Goal: Transaction & Acquisition: Purchase product/service

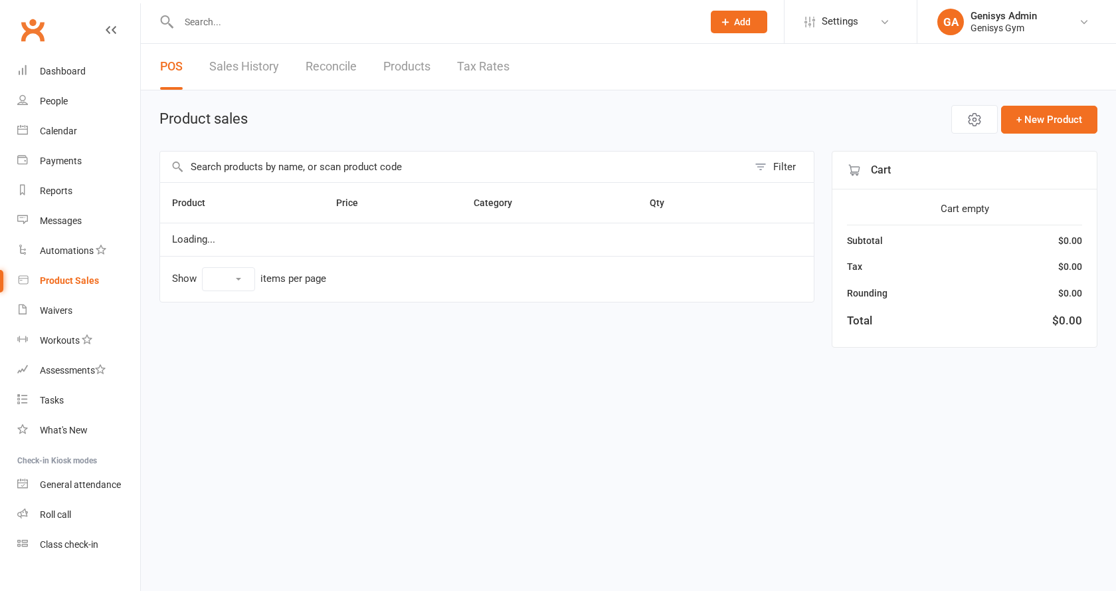
select select "100"
click at [863, 112] on span "Open POS Portal" at bounding box center [875, 120] width 73 height 16
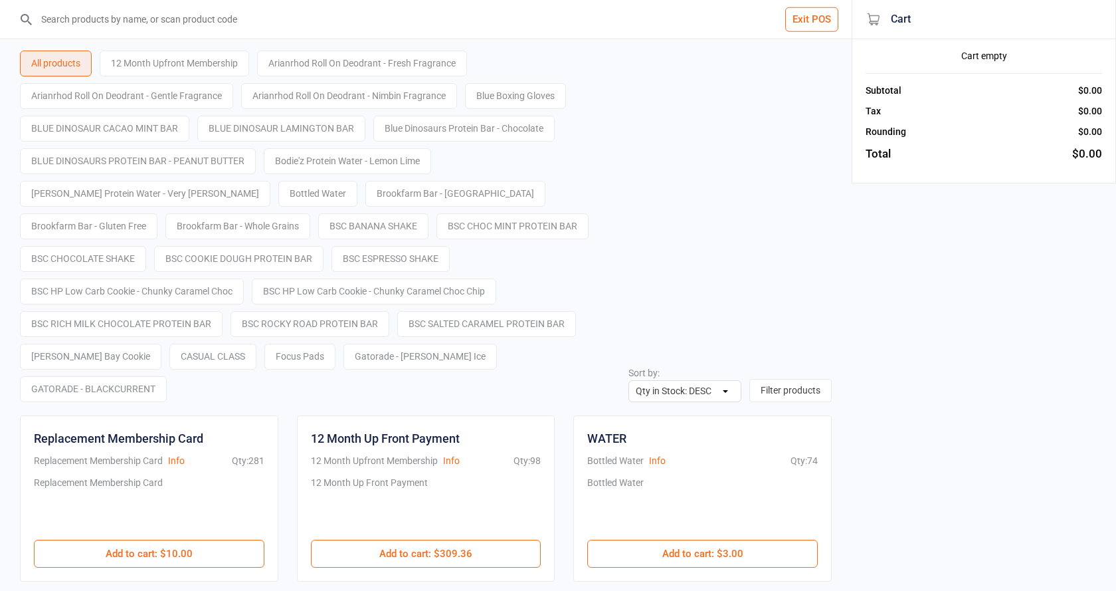
select select "stock_count-desc"
type input "9400581052848"
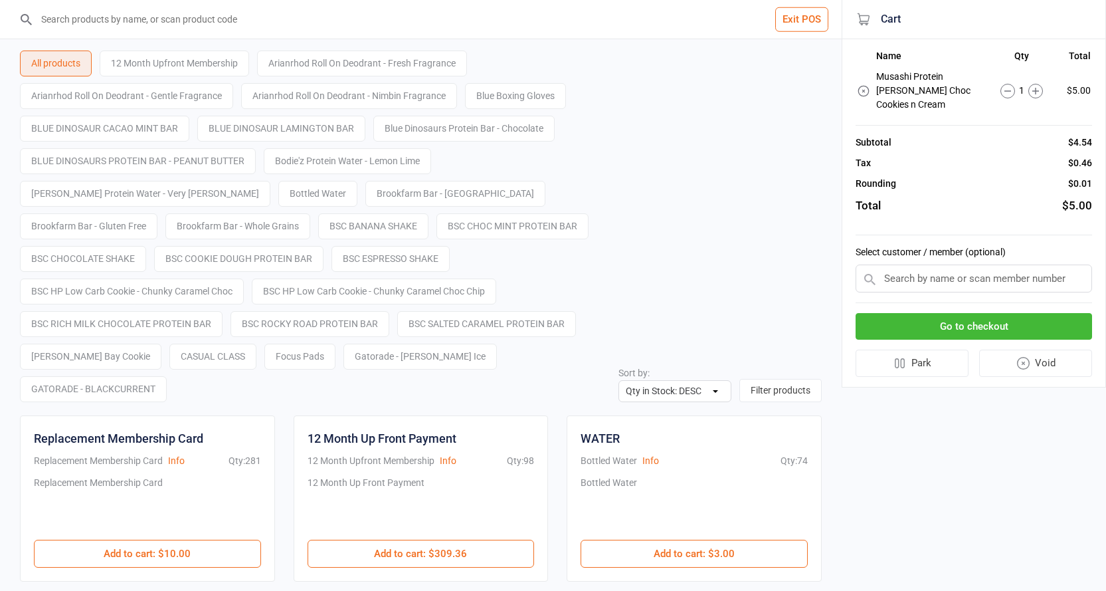
click at [974, 324] on button "Go to checkout" at bounding box center [974, 326] width 237 height 27
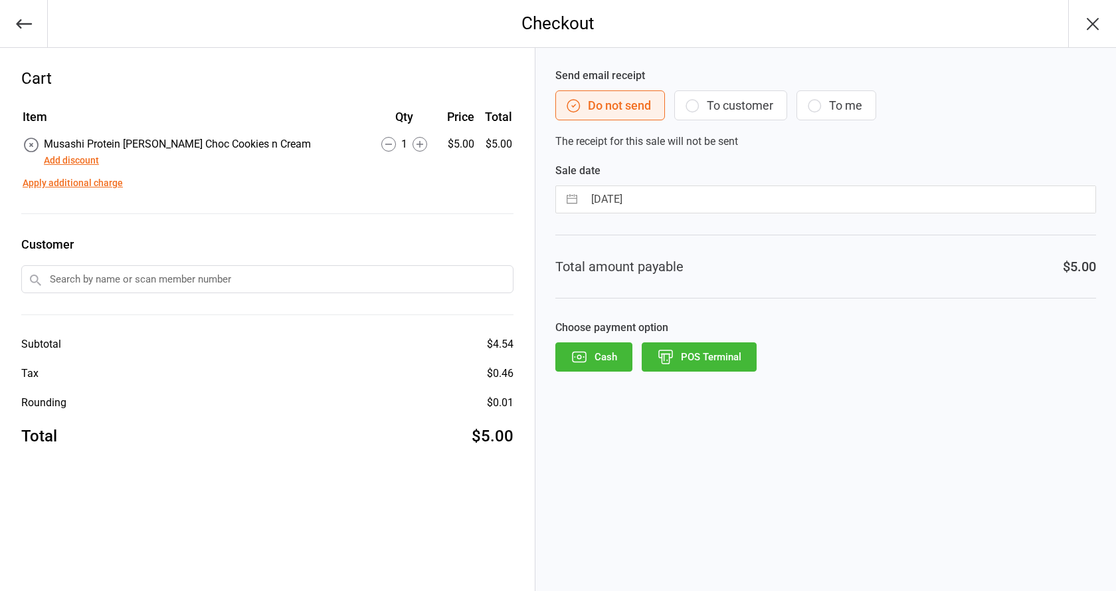
click at [680, 359] on button "POS Terminal" at bounding box center [699, 356] width 115 height 29
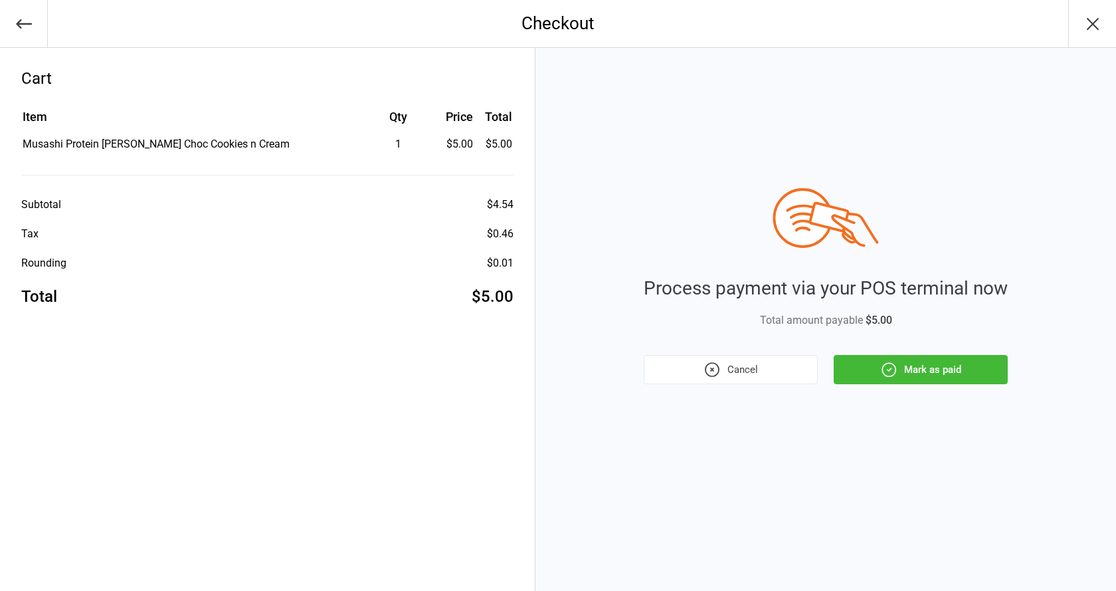
click at [883, 353] on div "Process payment via your POS terminal now Total amount payable $5.00 Cancel Mar…" at bounding box center [826, 286] width 364 height 196
click at [892, 366] on icon "button" at bounding box center [889, 369] width 17 height 17
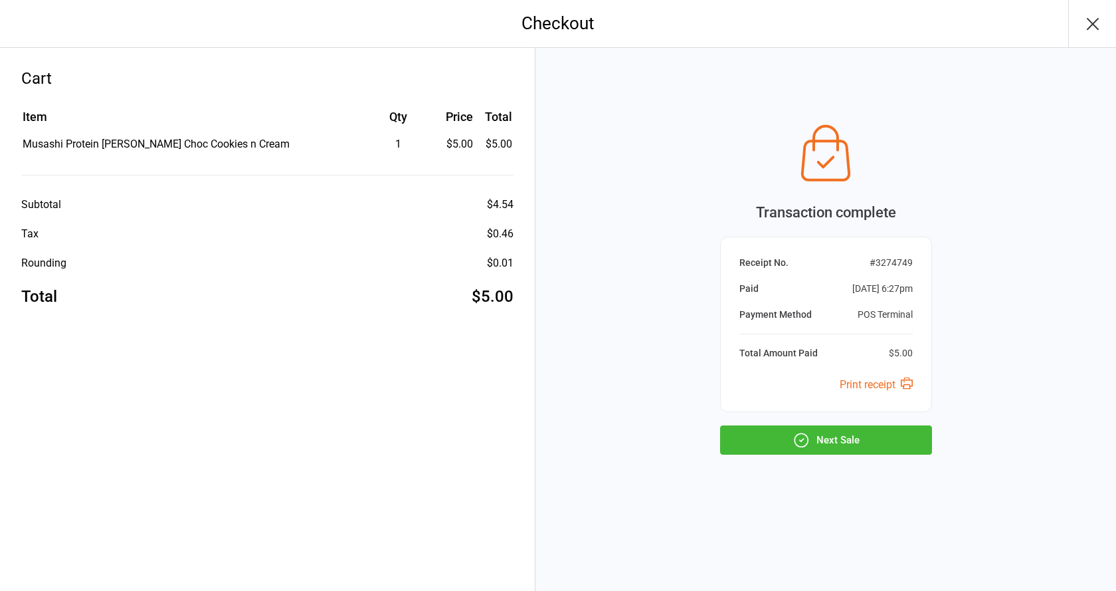
click at [797, 431] on button "Next Sale" at bounding box center [826, 439] width 212 height 29
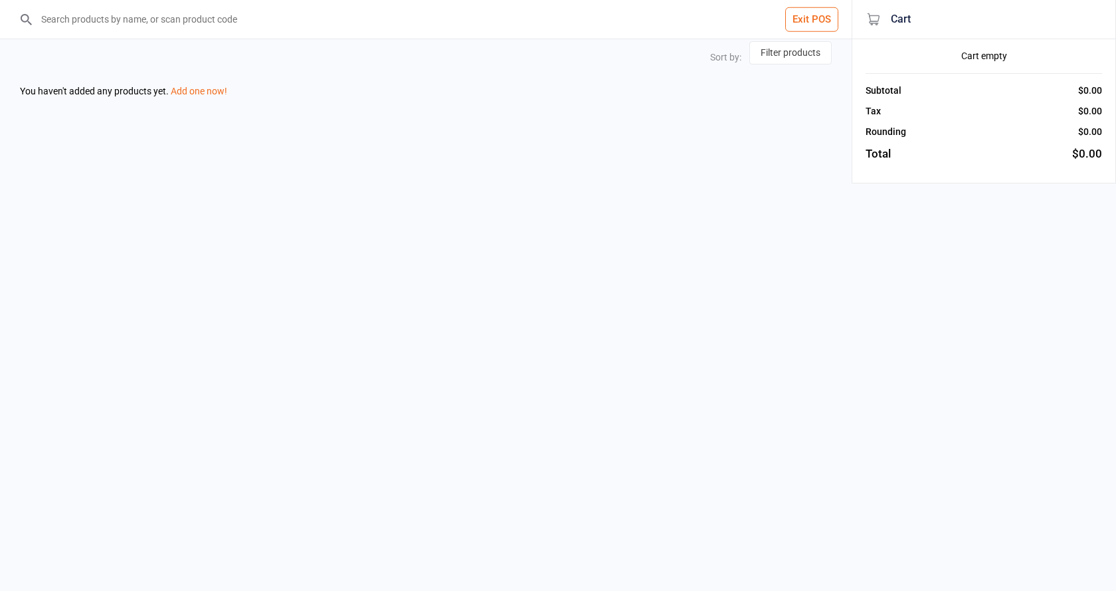
select select "stock_count-desc"
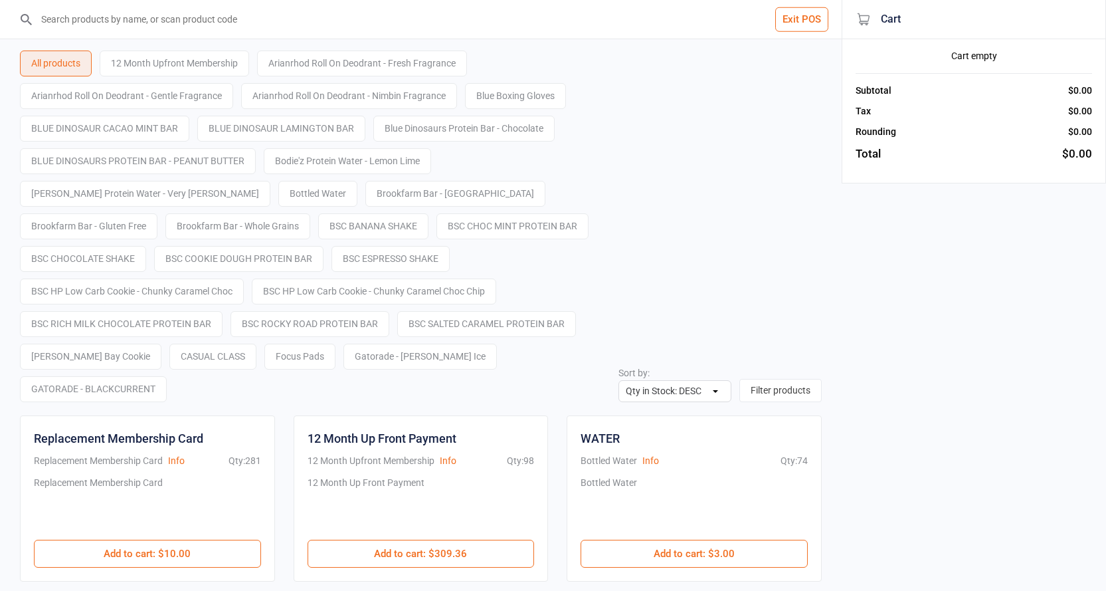
click at [812, 15] on button "Exit POS" at bounding box center [802, 19] width 53 height 25
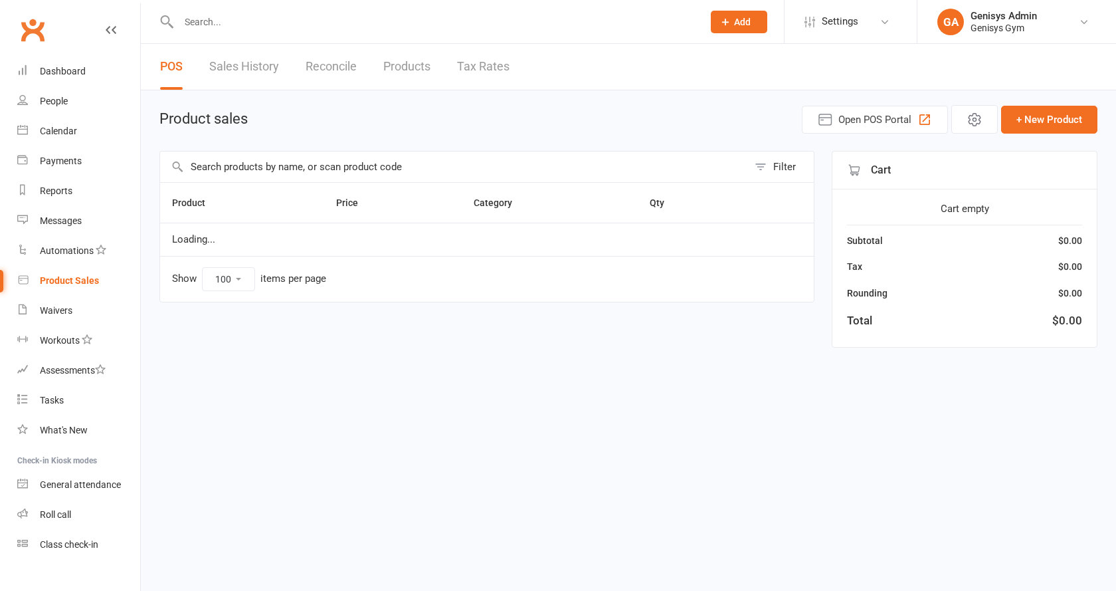
select select "100"
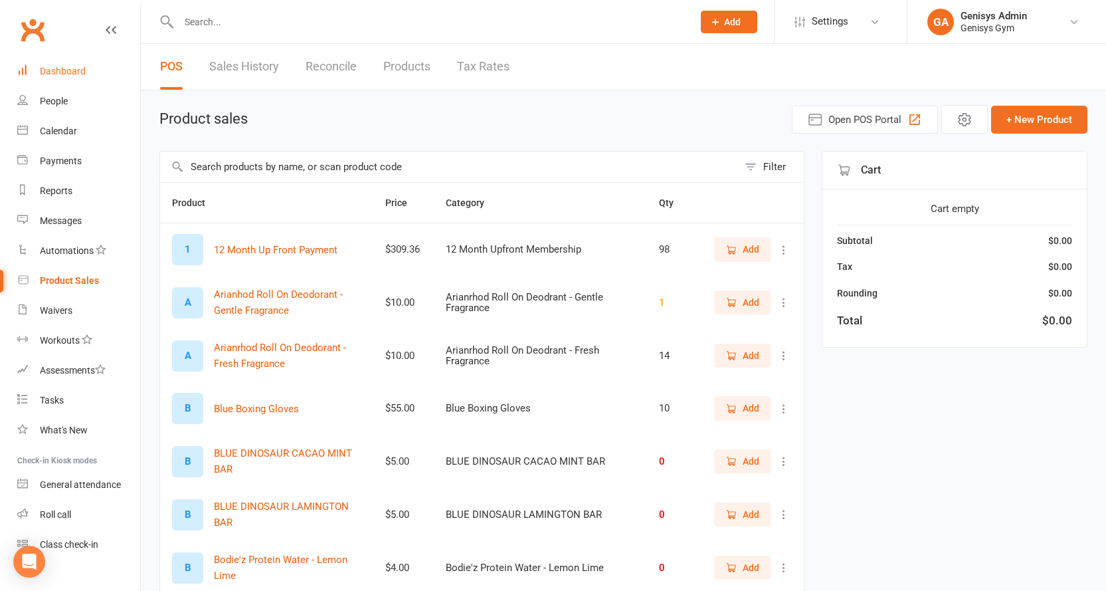
click at [74, 56] on link "Dashboard" at bounding box center [78, 71] width 123 height 30
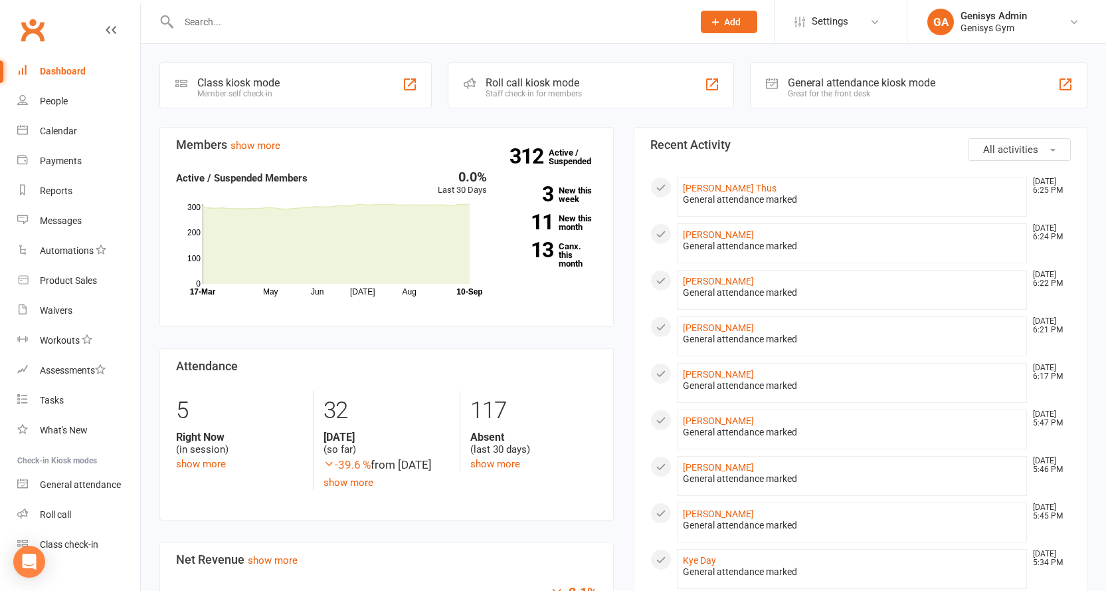
click at [884, 97] on div "Great for the front desk" at bounding box center [862, 93] width 148 height 9
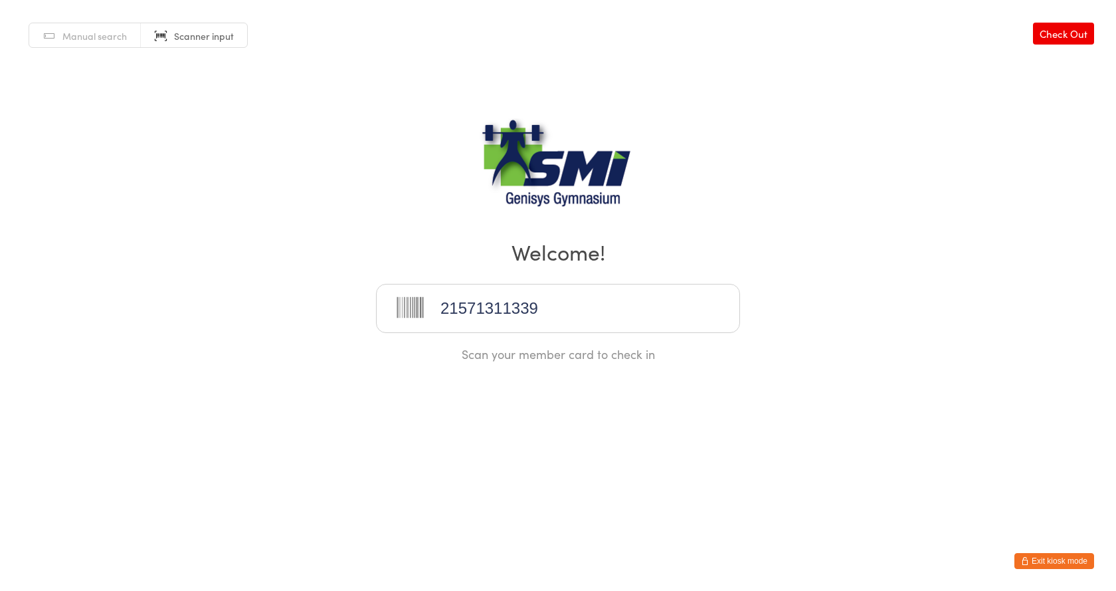
type input "21571311339"
type input "21571311331"
type input "21571311129"
type input "21571311291"
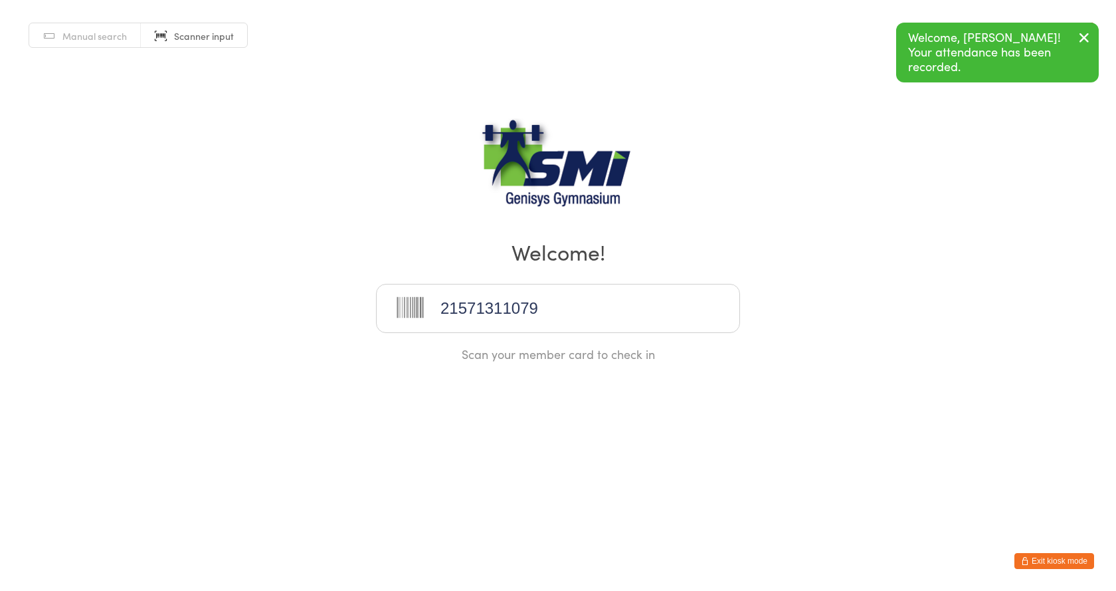
type input "21571311079"
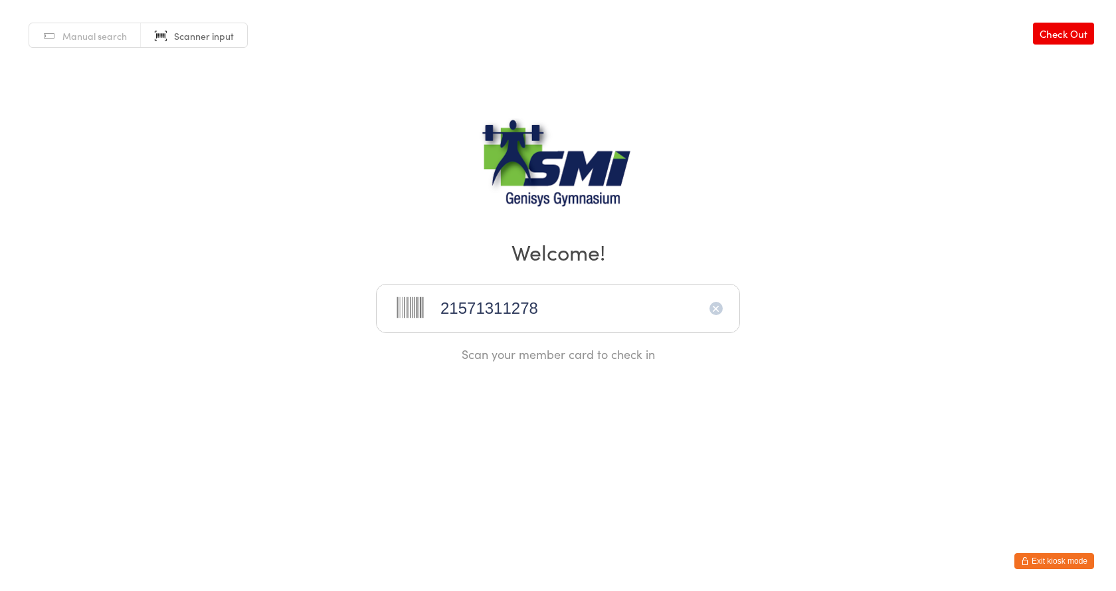
type input "21571311278"
